Goal: Transaction & Acquisition: Purchase product/service

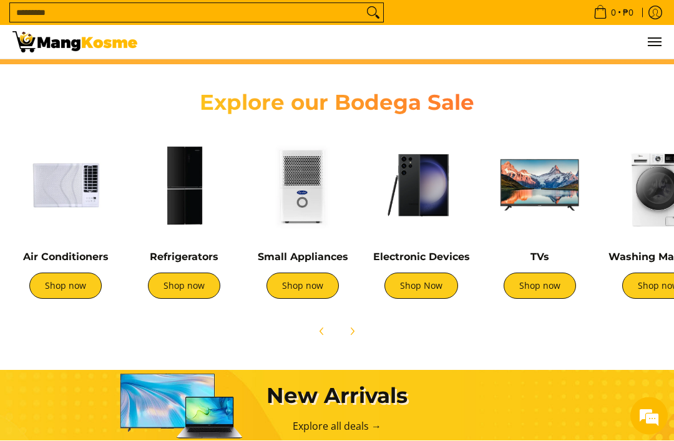
scroll to position [379, 0]
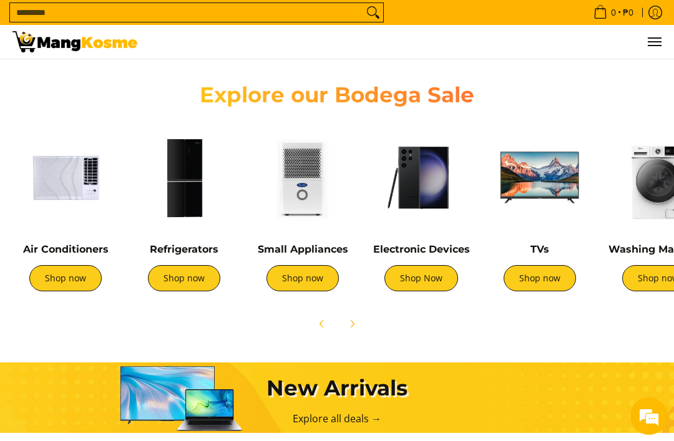
click at [188, 183] on img at bounding box center [184, 178] width 106 height 106
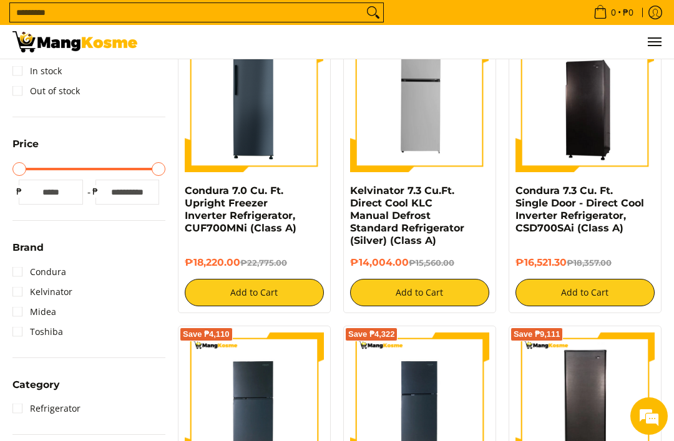
click at [25, 70] on link "In stock" at bounding box center [36, 71] width 49 height 20
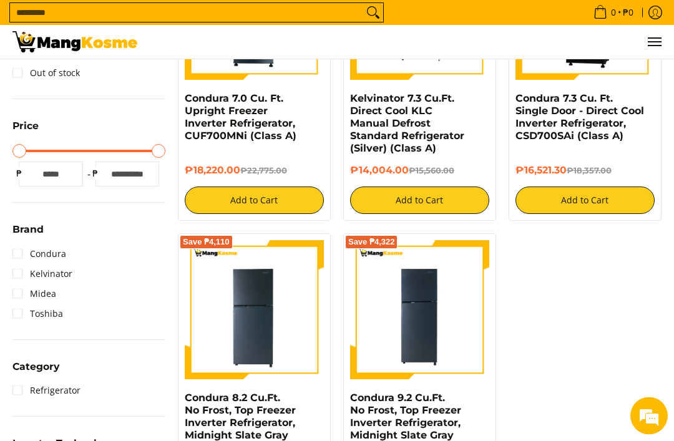
scroll to position [343, 0]
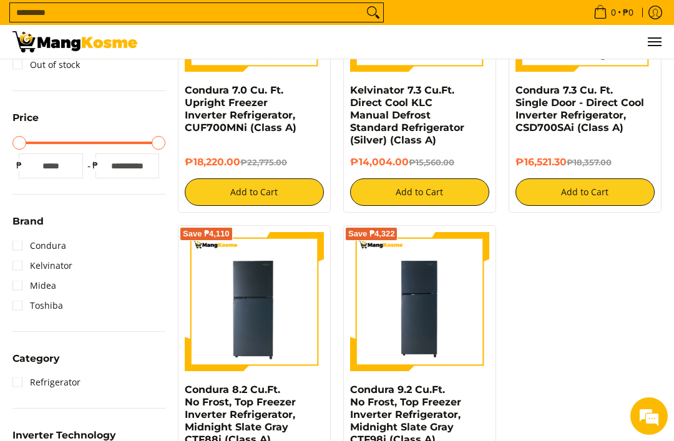
click at [22, 245] on link "Condura" at bounding box center [39, 246] width 54 height 20
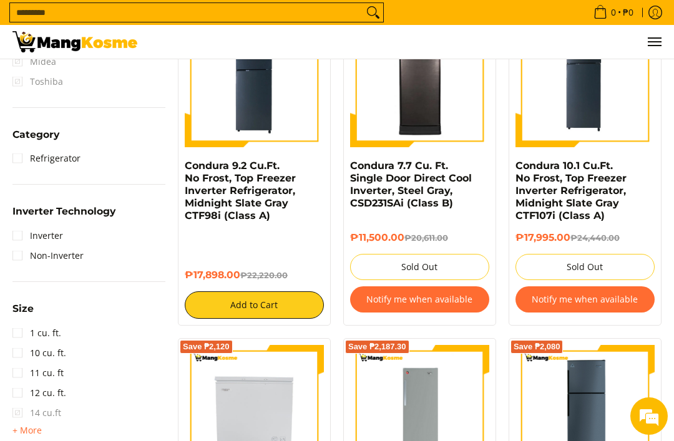
scroll to position [581, 0]
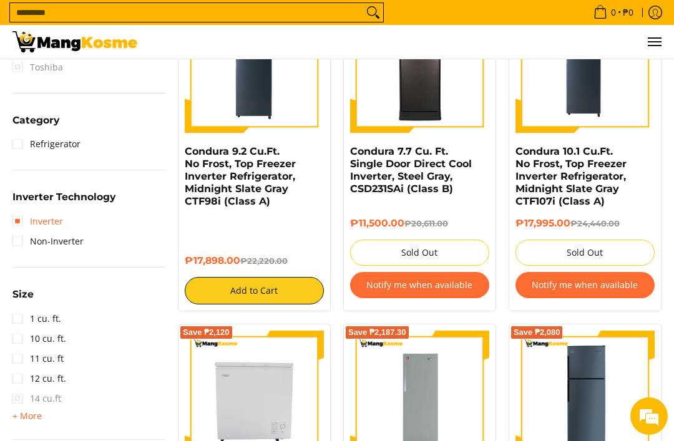
click at [25, 219] on link "Inverter" at bounding box center [37, 222] width 51 height 20
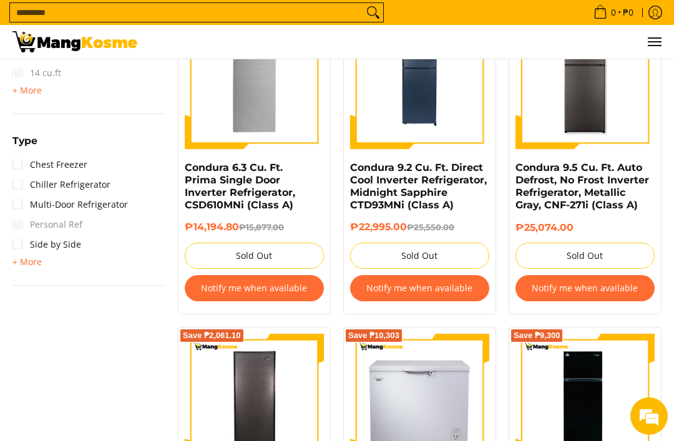
scroll to position [931, 0]
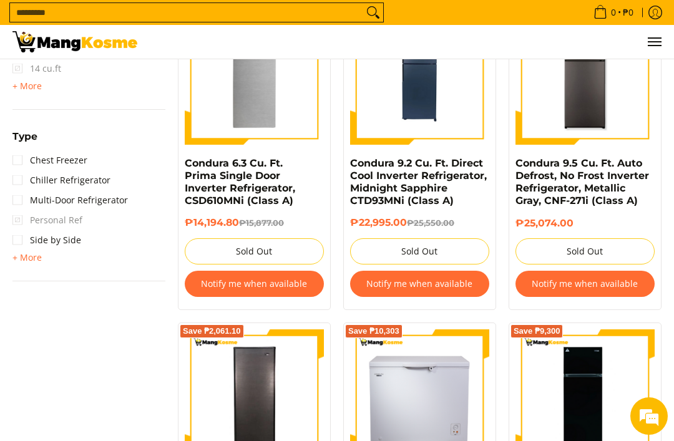
click at [26, 258] on span "+ More" at bounding box center [26, 258] width 29 height 10
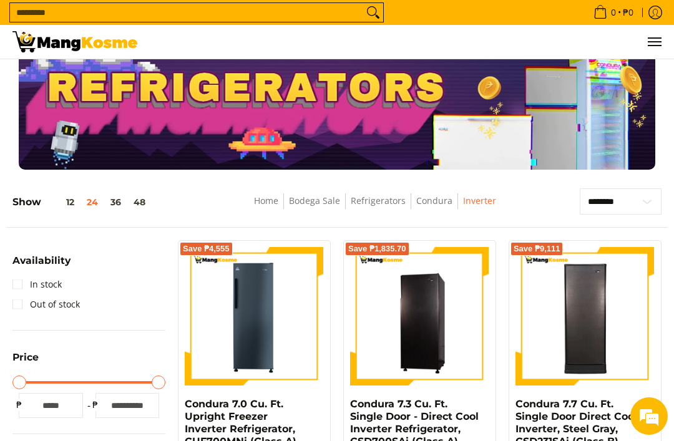
scroll to position [29, 0]
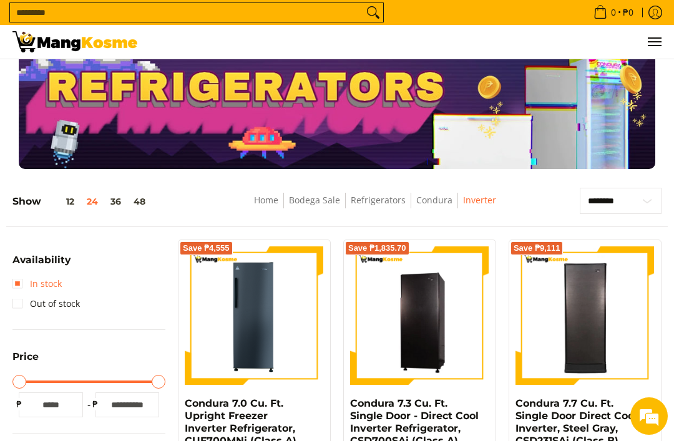
click at [24, 291] on link "In stock" at bounding box center [36, 284] width 49 height 20
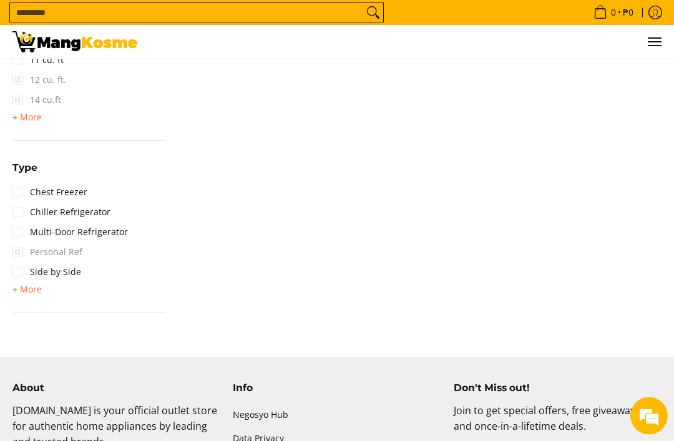
scroll to position [974, 0]
click at [30, 286] on span "+ More" at bounding box center [26, 290] width 29 height 10
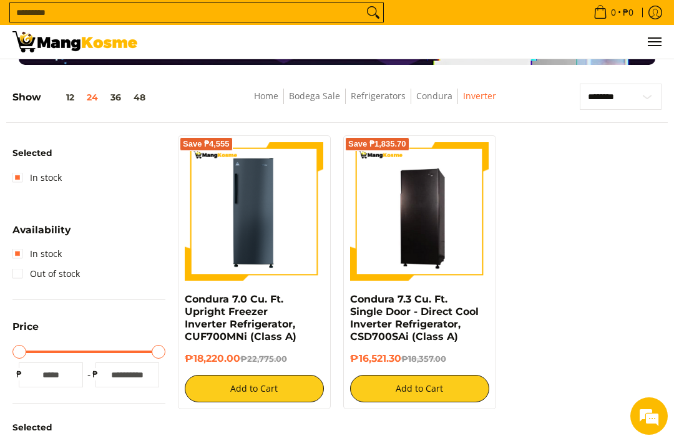
scroll to position [130, 0]
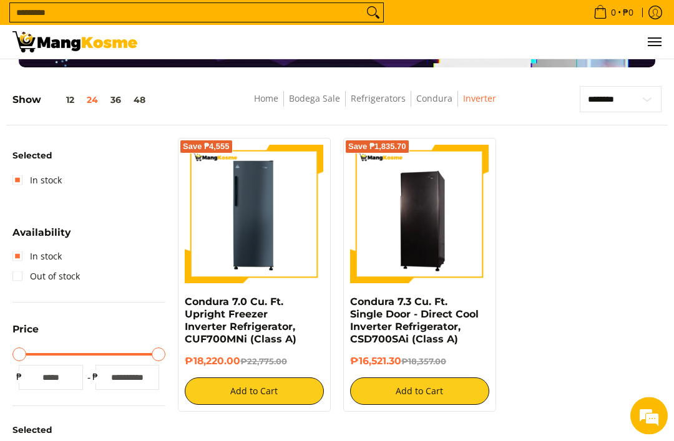
click at [30, 16] on input "Search..." at bounding box center [186, 12] width 353 height 19
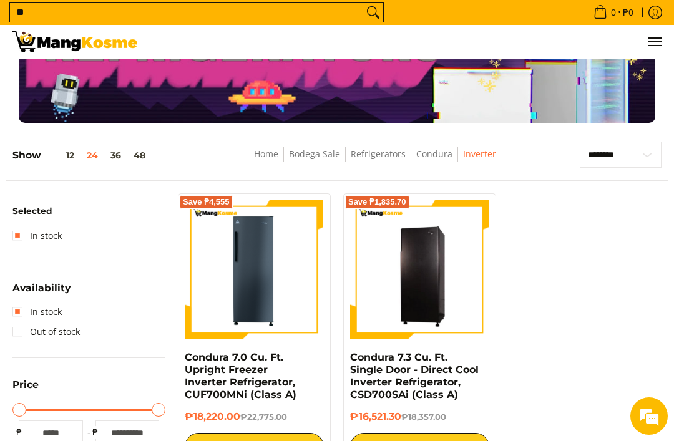
scroll to position [21, 0]
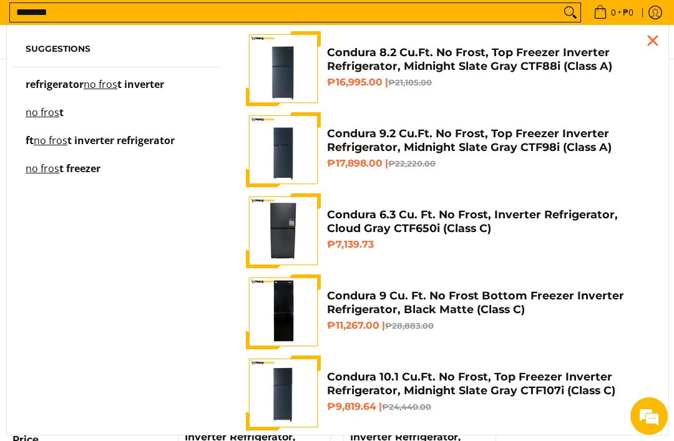
type input "********"
click at [565, 22] on button "Search" at bounding box center [570, 12] width 20 height 19
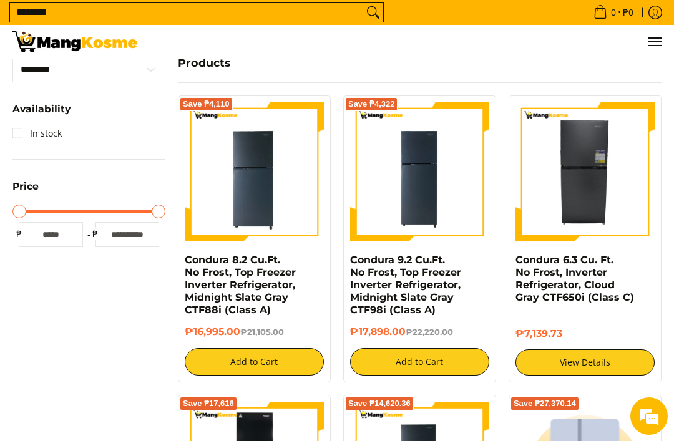
click at [608, 371] on link "View Details" at bounding box center [584, 362] width 139 height 26
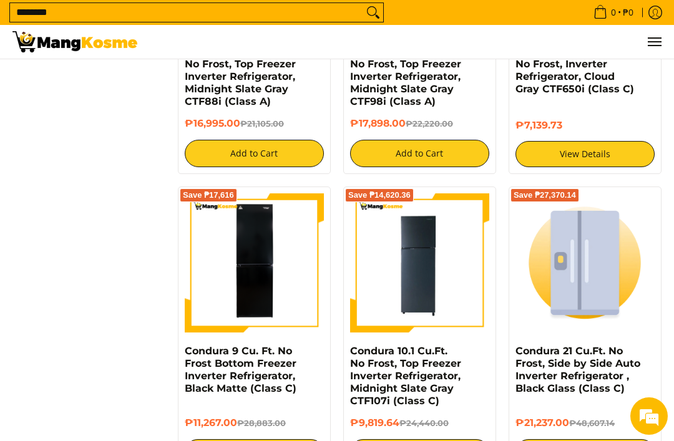
scroll to position [484, 0]
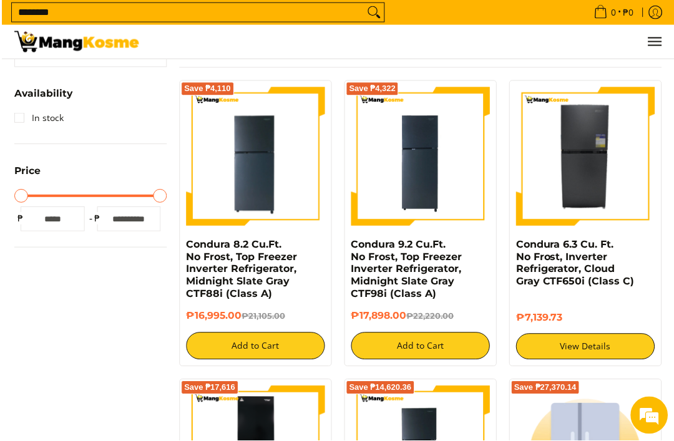
scroll to position [302, 0]
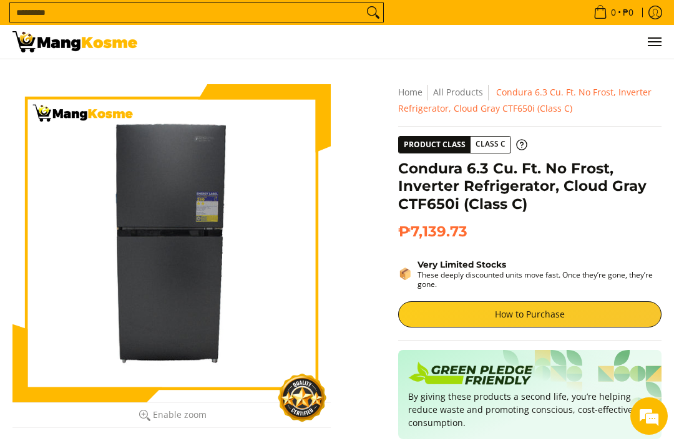
click at [517, 146] on icon at bounding box center [521, 144] width 11 height 11
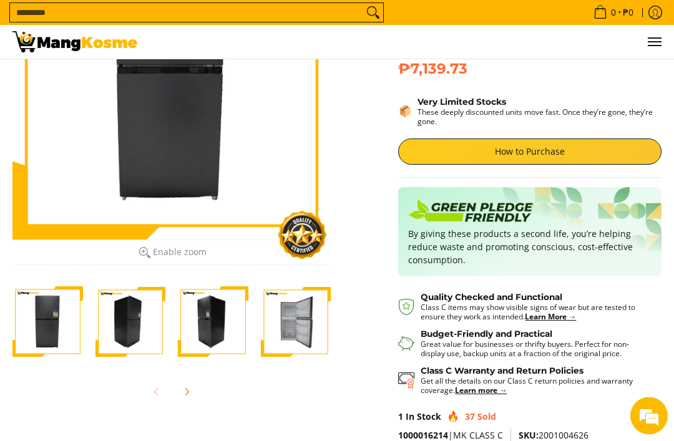
scroll to position [164, 0]
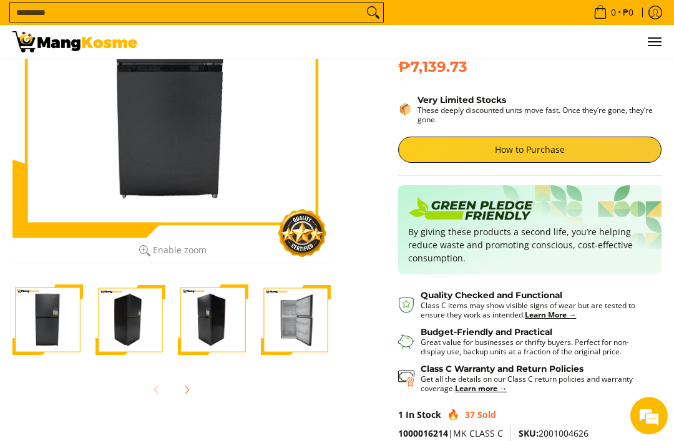
click at [298, 326] on img "Condura 6.3 Cu. Ft. No Frost, Inverter Refrigerator, Cloud Gray CTF650i (Class …" at bounding box center [296, 320] width 71 height 71
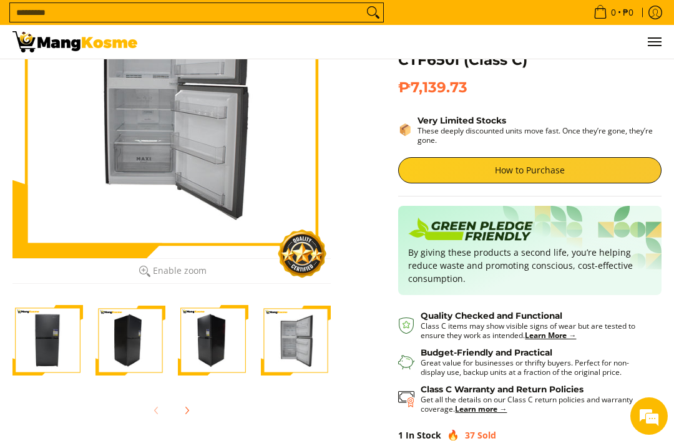
scroll to position [145, 0]
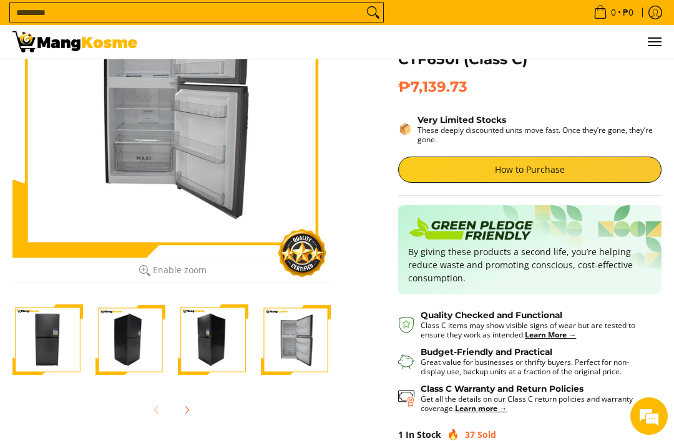
click at [605, 169] on link "How to Purchase" at bounding box center [529, 170] width 263 height 26
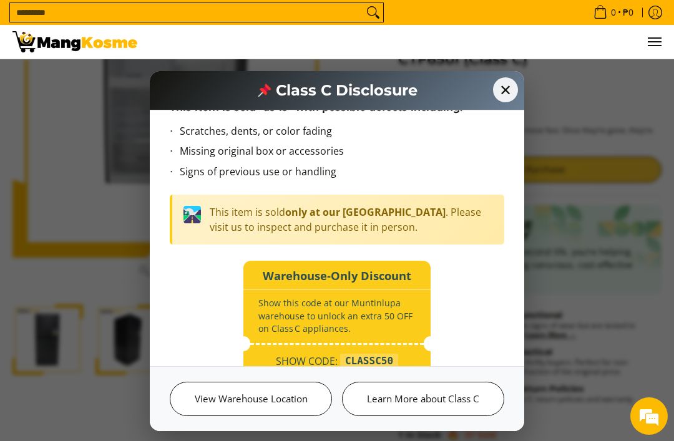
scroll to position [94, 0]
click at [500, 77] on span "✕" at bounding box center [505, 89] width 25 height 25
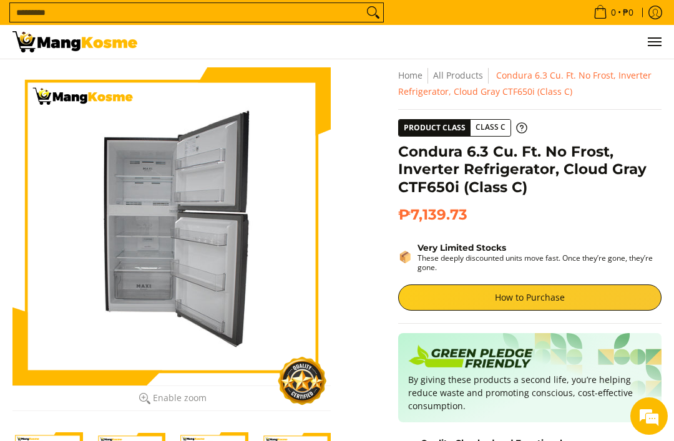
scroll to position [0, 0]
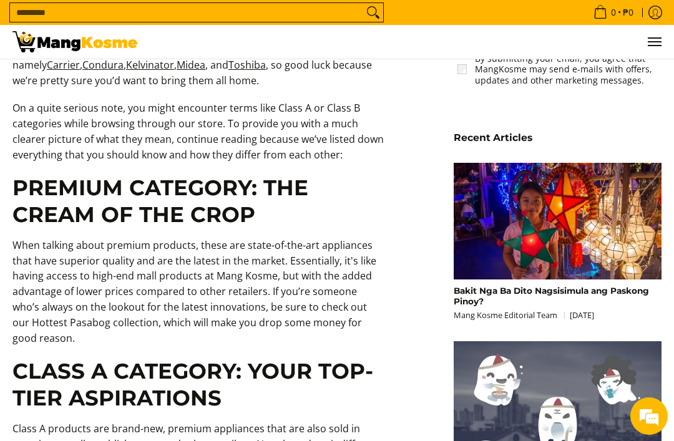
scroll to position [687, 0]
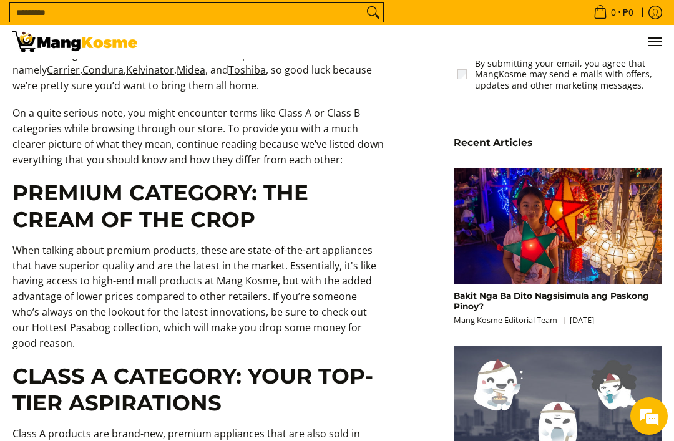
click at [74, 52] on img at bounding box center [74, 41] width 125 height 21
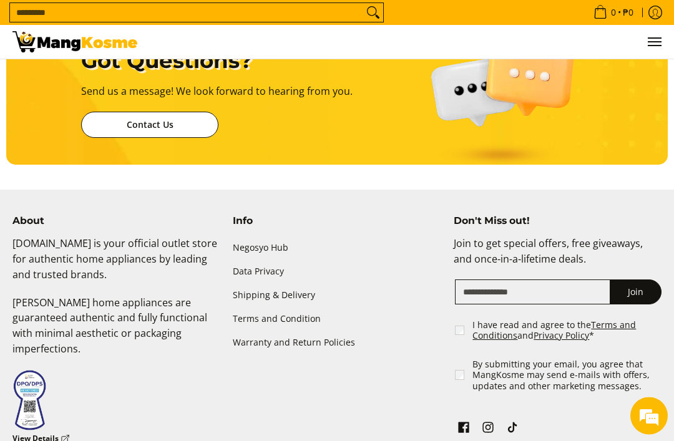
scroll to position [2889, 0]
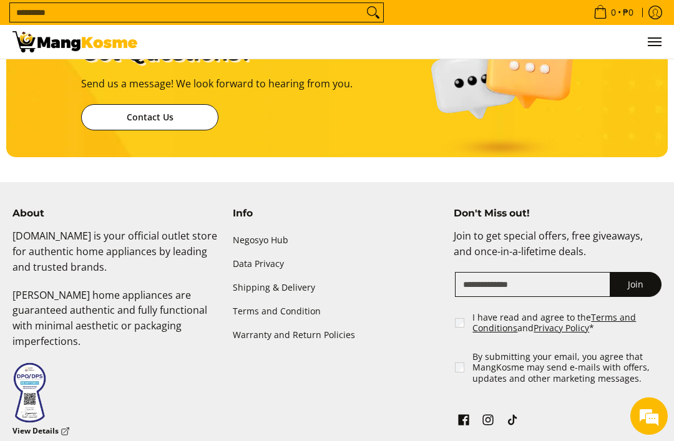
click at [60, 47] on img at bounding box center [74, 41] width 125 height 21
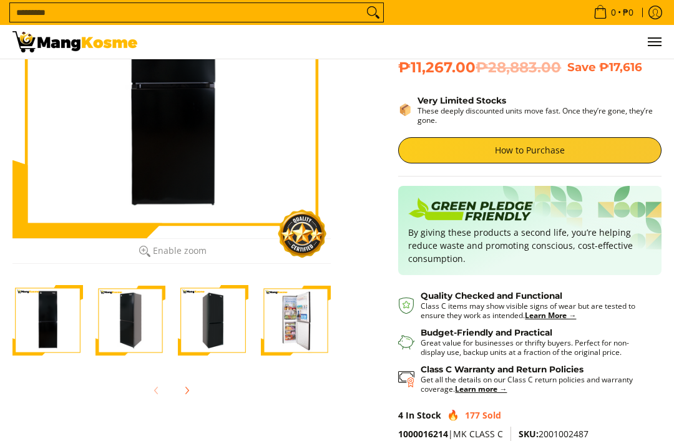
scroll to position [164, 0]
click at [306, 339] on img "Condura 9 Cu. Ft. No Frost Bottom Freezer Inverter Refrigerator, Black Matte (C…" at bounding box center [296, 320] width 71 height 71
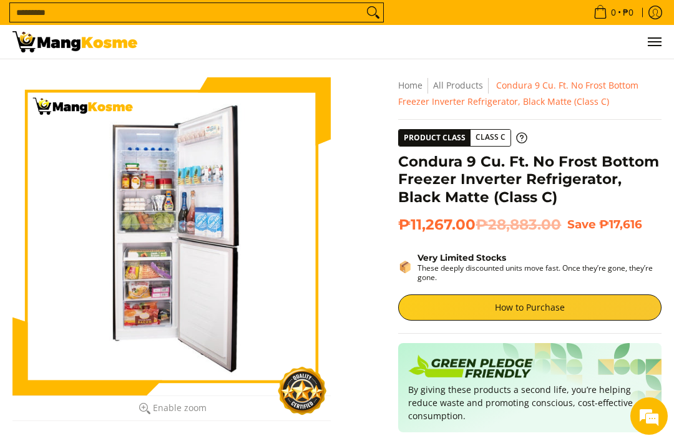
scroll to position [0, 0]
